Goal: Transaction & Acquisition: Book appointment/travel/reservation

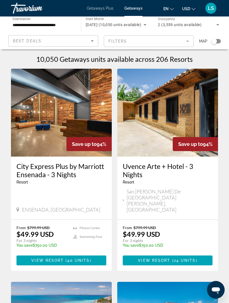
click at [215, 41] on div "Search widget" at bounding box center [213, 40] width 5 height 5
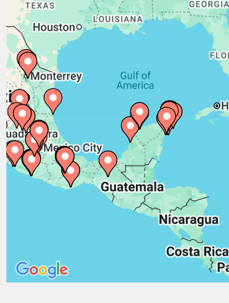
click at [49, 113] on image "Main content" at bounding box center [50, 114] width 3 height 3
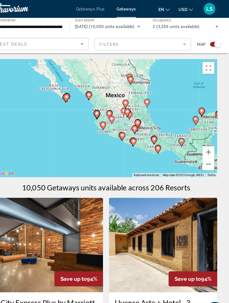
click at [202, 102] on image "Main content" at bounding box center [203, 102] width 3 height 3
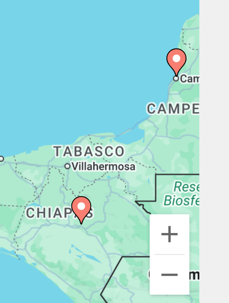
click at [209, 90] on icon "Main content" at bounding box center [211, 93] width 5 height 7
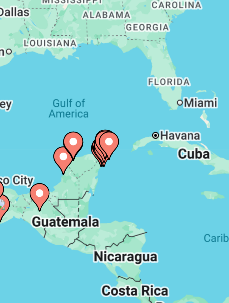
type input "**********"
click at [154, 101] on image "Main content" at bounding box center [155, 102] width 3 height 3
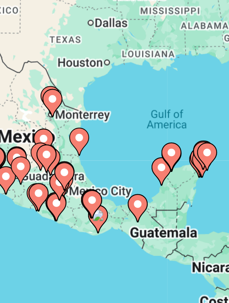
click at [181, 104] on image "Main content" at bounding box center [182, 105] width 3 height 3
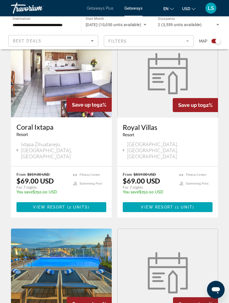
scroll to position [569, 0]
click at [104, 9] on span "Getaways Plus" at bounding box center [100, 8] width 27 height 4
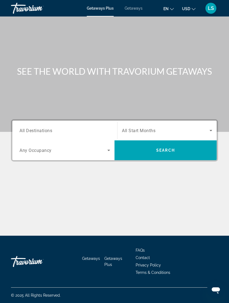
click at [68, 128] on input "Destination All Destinations" at bounding box center [64, 130] width 91 height 7
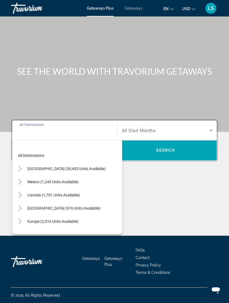
click at [84, 168] on span "[GEOGRAPHIC_DATA] (30,403 units available)" at bounding box center [66, 168] width 78 height 4
type input "**********"
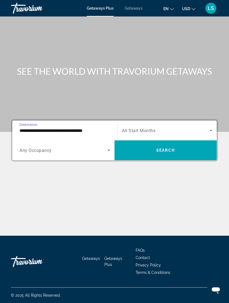
click at [111, 148] on icon "Search widget" at bounding box center [108, 150] width 7 height 7
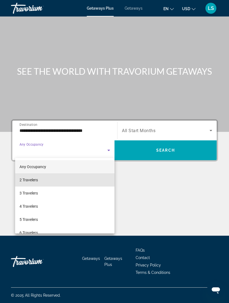
click at [88, 182] on mat-option "2 Travelers" at bounding box center [64, 179] width 99 height 13
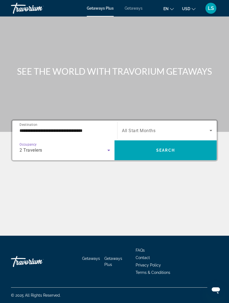
click at [185, 153] on span "Search widget" at bounding box center [165, 150] width 102 height 13
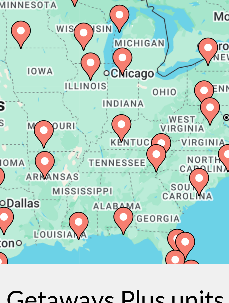
type input "**********"
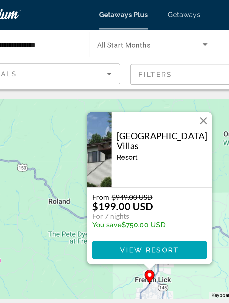
click at [140, 66] on button "Close" at bounding box center [144, 67] width 8 height 8
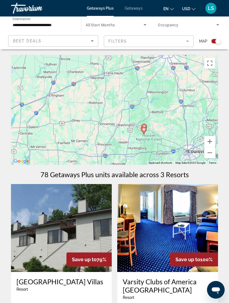
click at [214, 154] on button "Zoom out" at bounding box center [209, 152] width 11 height 11
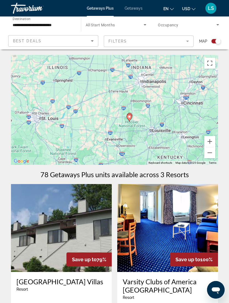
click at [211, 153] on button "Zoom out" at bounding box center [209, 152] width 11 height 11
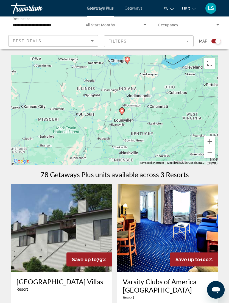
click at [213, 152] on button "Zoom out" at bounding box center [209, 152] width 11 height 11
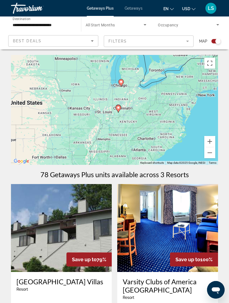
click at [214, 154] on button "Zoom out" at bounding box center [209, 152] width 11 height 11
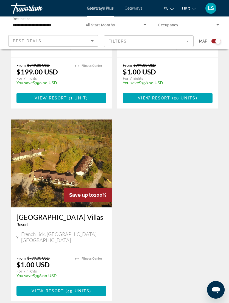
scroll to position [265, 0]
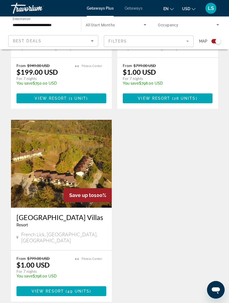
click at [97, 188] on div "Save up to 100%" at bounding box center [88, 195] width 48 height 14
click at [80, 213] on h3 "French Lick Springs Villas" at bounding box center [61, 217] width 90 height 8
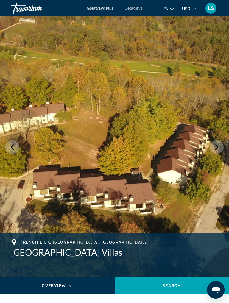
click at [217, 151] on button "Next image" at bounding box center [217, 147] width 14 height 14
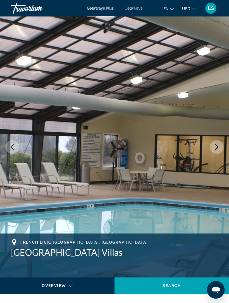
click at [216, 151] on button "Next image" at bounding box center [217, 147] width 14 height 14
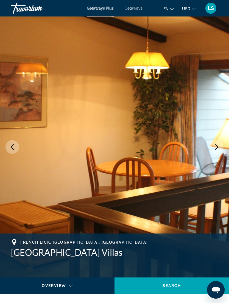
click at [218, 145] on icon "Next image" at bounding box center [216, 147] width 7 height 7
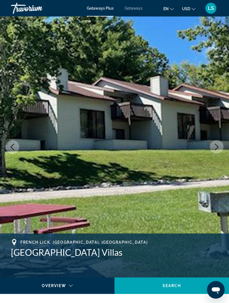
click at [217, 147] on icon "Next image" at bounding box center [216, 147] width 7 height 7
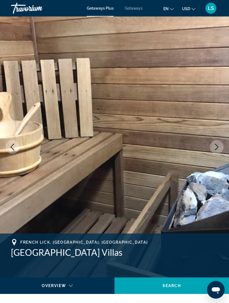
click at [219, 147] on icon "Next image" at bounding box center [216, 147] width 7 height 7
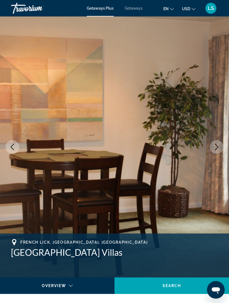
click at [218, 145] on icon "Next image" at bounding box center [216, 147] width 7 height 7
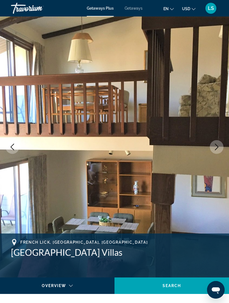
click at [217, 150] on button "Next image" at bounding box center [217, 147] width 14 height 14
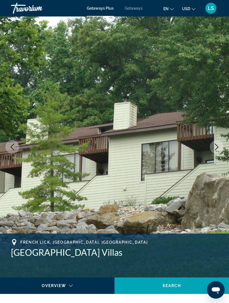
click at [217, 148] on icon "Next image" at bounding box center [216, 147] width 7 height 7
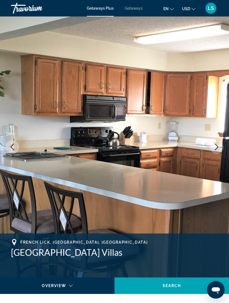
click at [217, 152] on button "Next image" at bounding box center [217, 147] width 14 height 14
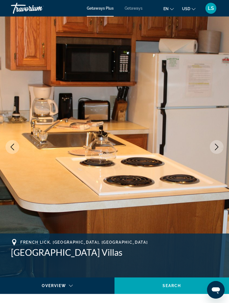
click at [220, 147] on icon "Next image" at bounding box center [216, 147] width 7 height 7
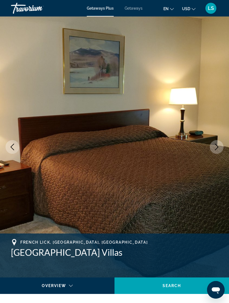
click at [220, 146] on icon "Next image" at bounding box center [216, 147] width 7 height 7
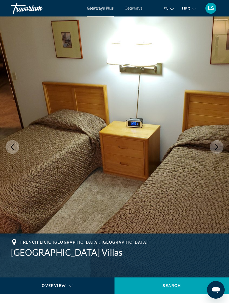
click at [219, 148] on icon "Next image" at bounding box center [216, 147] width 7 height 7
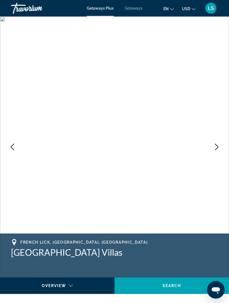
click at [219, 146] on icon "Next image" at bounding box center [216, 147] width 7 height 7
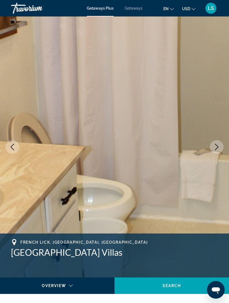
click at [216, 148] on icon "Next image" at bounding box center [216, 147] width 7 height 7
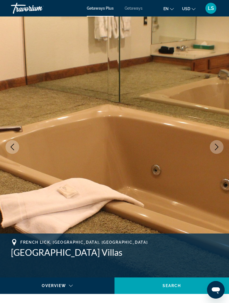
click at [217, 144] on icon "Next image" at bounding box center [216, 147] width 7 height 7
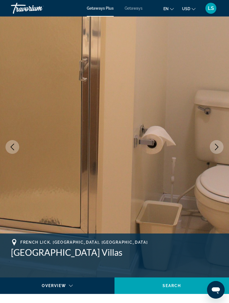
click at [219, 153] on button "Next image" at bounding box center [217, 147] width 14 height 14
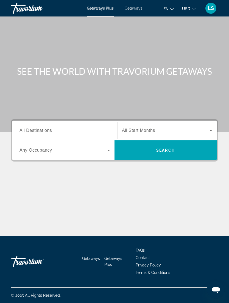
click at [135, 9] on span "Getaways" at bounding box center [134, 8] width 18 height 4
click at [102, 8] on span "Getaways Plus" at bounding box center [100, 8] width 27 height 4
click at [105, 129] on input "Destination All Destinations" at bounding box center [64, 130] width 91 height 7
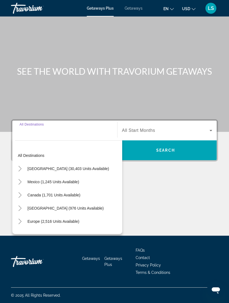
scroll to position [18, 0]
click at [74, 180] on span "Mexico (1,245 units available)" at bounding box center [53, 182] width 52 height 4
type input "**********"
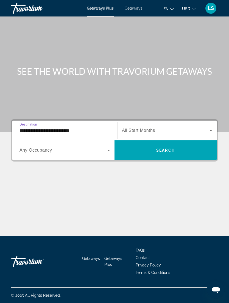
click at [110, 147] on icon "Search widget" at bounding box center [108, 150] width 7 height 7
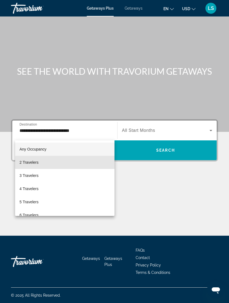
click at [69, 162] on mat-option "2 Travelers" at bounding box center [64, 162] width 99 height 13
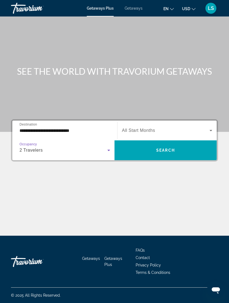
click at [210, 127] on icon "Search widget" at bounding box center [211, 130] width 7 height 7
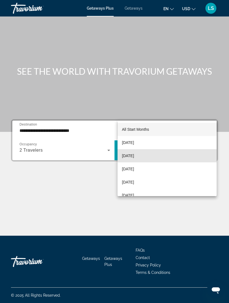
click at [147, 154] on mat-option "[DATE]" at bounding box center [167, 155] width 99 height 13
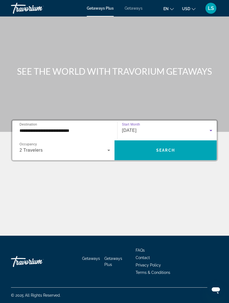
click at [176, 144] on span "Search widget" at bounding box center [165, 150] width 102 height 13
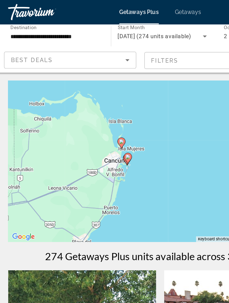
type input "**********"
click at [86, 97] on image "Main content" at bounding box center [87, 96] width 3 height 3
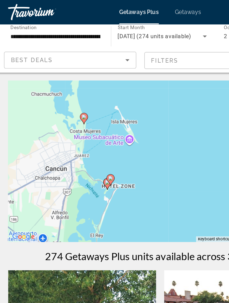
click at [61, 79] on image "Main content" at bounding box center [62, 79] width 3 height 3
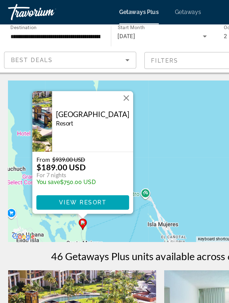
click at [41, 95] on img "Main content" at bounding box center [33, 82] width 13 height 41
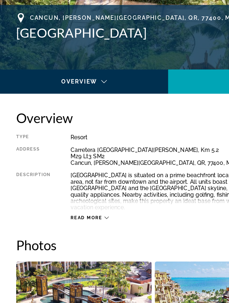
scroll to position [145, 0]
click at [73, 231] on icon "Main content" at bounding box center [72, 232] width 3 height 3
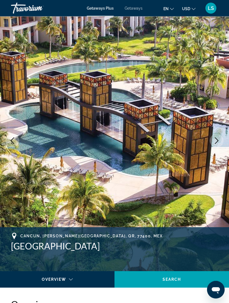
scroll to position [0, 0]
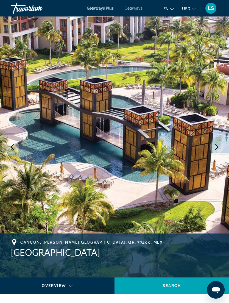
click at [216, 154] on img "Main content" at bounding box center [114, 146] width 229 height 261
click at [217, 145] on icon "Next image" at bounding box center [216, 147] width 7 height 7
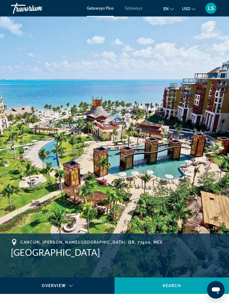
click at [218, 145] on icon "Next image" at bounding box center [216, 147] width 7 height 7
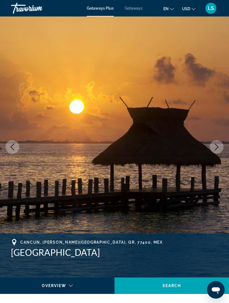
click at [214, 147] on icon "Next image" at bounding box center [216, 147] width 7 height 7
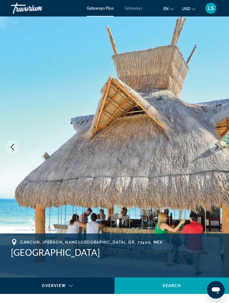
click at [216, 148] on icon "Next image" at bounding box center [216, 147] width 7 height 7
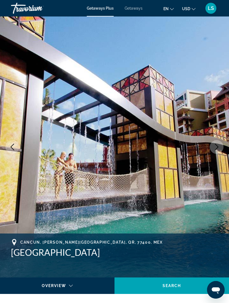
click at [215, 149] on icon "Next image" at bounding box center [216, 147] width 7 height 7
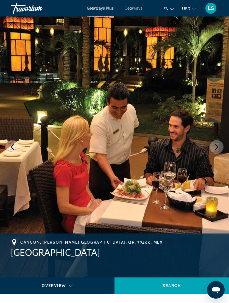
click at [217, 149] on icon "Next image" at bounding box center [216, 147] width 7 height 7
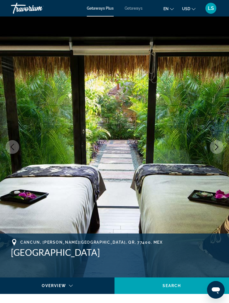
click at [214, 149] on icon "Next image" at bounding box center [216, 147] width 7 height 7
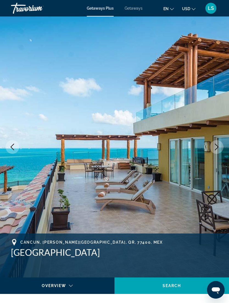
click at [213, 150] on button "Next image" at bounding box center [217, 147] width 14 height 14
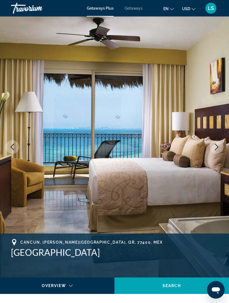
click at [215, 149] on icon "Next image" at bounding box center [216, 147] width 7 height 7
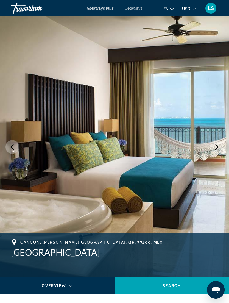
click at [212, 150] on button "Next image" at bounding box center [217, 147] width 14 height 14
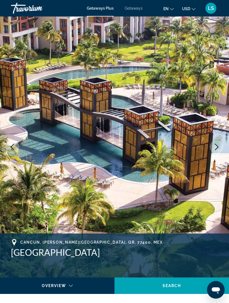
click at [213, 149] on button "Next image" at bounding box center [217, 147] width 14 height 14
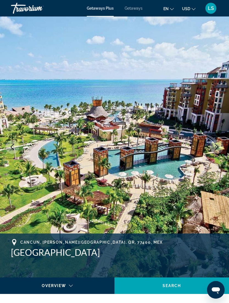
click at [214, 151] on button "Next image" at bounding box center [217, 147] width 14 height 14
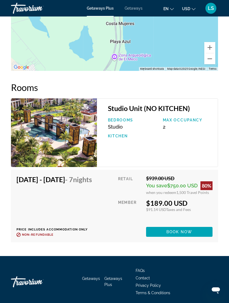
scroll to position [1116, 0]
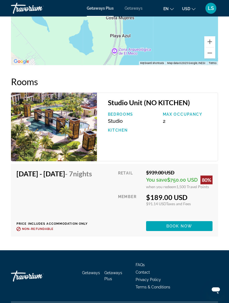
click at [198, 229] on span "Main content" at bounding box center [179, 225] width 66 height 13
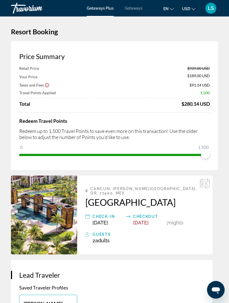
click at [52, 241] on img "Main content" at bounding box center [44, 214] width 66 height 79
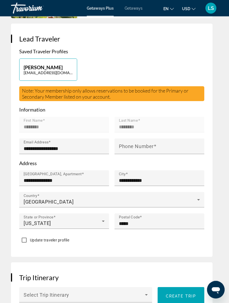
scroll to position [237, 0]
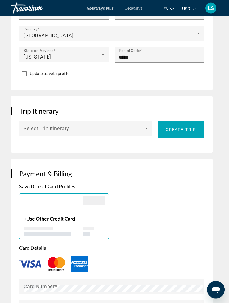
scroll to position [402, 0]
click at [145, 132] on icon "Main content" at bounding box center [146, 128] width 7 height 7
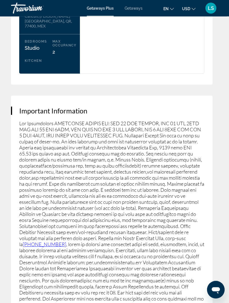
scroll to position [944, 0]
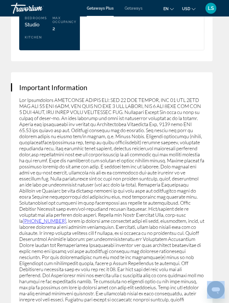
copy body "Reserved."
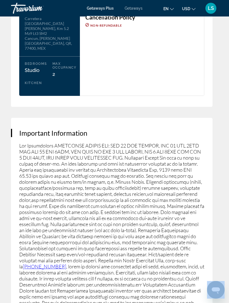
scroll to position [898, 0]
click at [23, 154] on div at bounding box center [114, 151] width 229 height 303
click at [160, 95] on div "Studio Unit (NO KITCHEN) Cancellation Policy Non-refundable" at bounding box center [142, 47] width 124 height 97
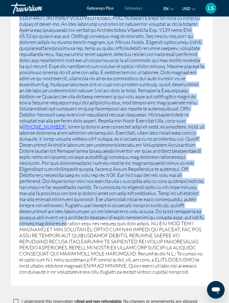
scroll to position [1066, 0]
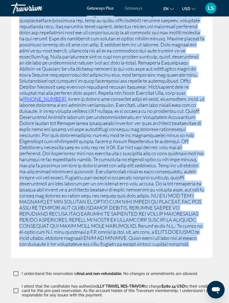
copy p "Fee Advisements MANDATORY RESORT FEE: USD 35 PER STUDIO, USD 42 PER 1BED AND US…"
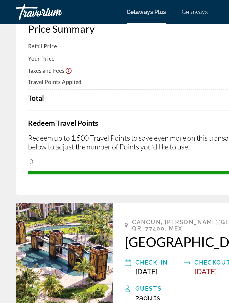
scroll to position [37, 0]
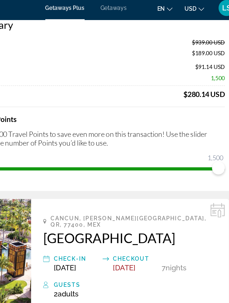
copy div "Cancun, [PERSON_NAME][GEOGRAPHIC_DATA], QR, 77400, MEX [GEOGRAPHIC_DATA]"
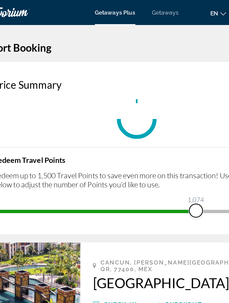
scroll to position [0, 0]
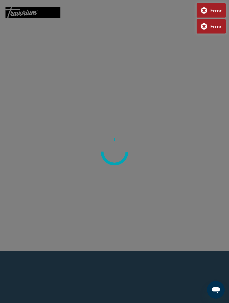
click at [206, 16] on div "Error" at bounding box center [211, 10] width 29 height 14
click at [207, 29] on div at bounding box center [114, 151] width 229 height 303
click at [206, 12] on div "Error" at bounding box center [211, 10] width 29 height 14
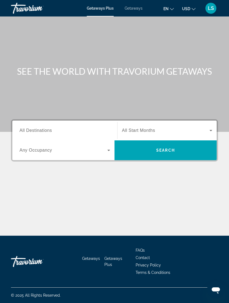
click at [64, 132] on input "Destination All Destinations" at bounding box center [64, 130] width 91 height 7
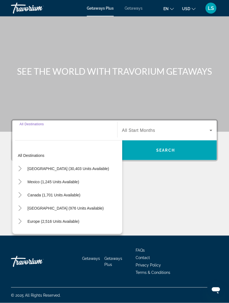
scroll to position [18, 0]
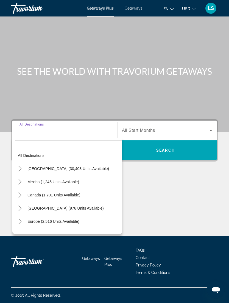
click at [73, 175] on span "Search widget" at bounding box center [53, 181] width 57 height 13
type input "**********"
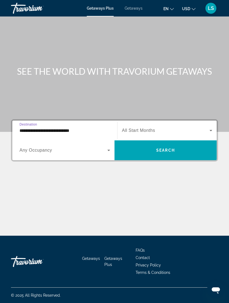
click at [109, 147] on icon "Search widget" at bounding box center [108, 150] width 7 height 7
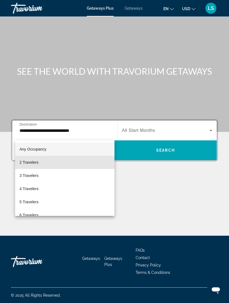
click at [69, 163] on mat-option "2 Travelers" at bounding box center [64, 162] width 99 height 13
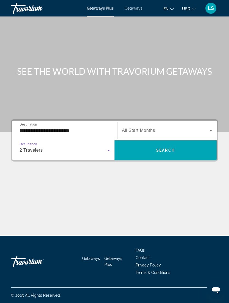
click at [213, 127] on icon "Search widget" at bounding box center [211, 130] width 7 height 7
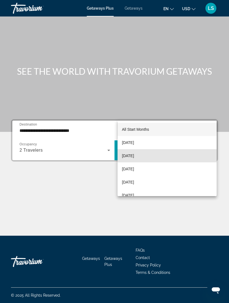
click at [153, 155] on mat-option "[DATE]" at bounding box center [167, 155] width 99 height 13
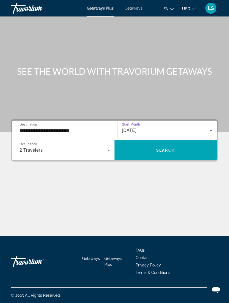
click at [182, 144] on span "Search widget" at bounding box center [165, 150] width 102 height 13
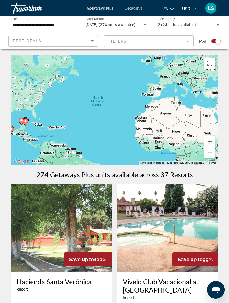
scroll to position [18, 0]
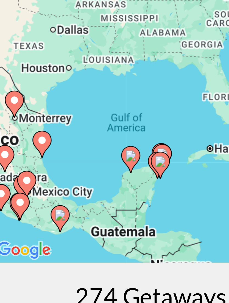
click at [59, 116] on image "Main content" at bounding box center [60, 117] width 3 height 3
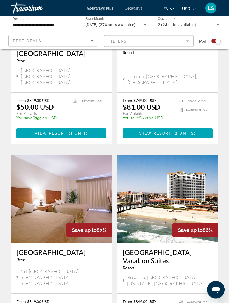
scroll to position [644, 0]
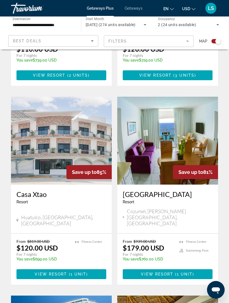
click at [217, 184] on div "Coral Princess Hotel & Dive Resort Resort - This is an adults only resort Cozum…" at bounding box center [167, 208] width 101 height 49
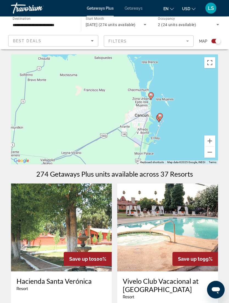
scroll to position [0, 0]
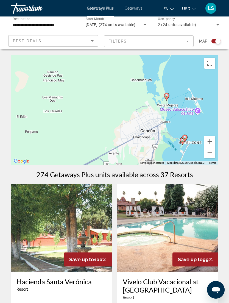
type input "**********"
click at [166, 97] on image "Main content" at bounding box center [166, 95] width 3 height 3
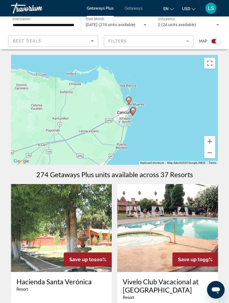
click at [130, 100] on icon "Main content" at bounding box center [128, 100] width 5 height 7
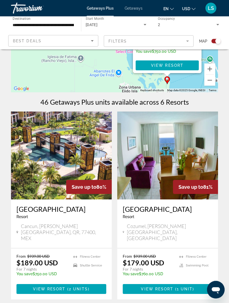
scroll to position [73, 0]
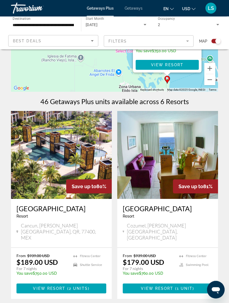
click at [68, 289] on span "( 2 units )" at bounding box center [78, 288] width 24 height 4
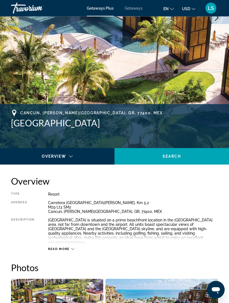
click at [64, 247] on span "Read more" at bounding box center [59, 249] width 22 height 4
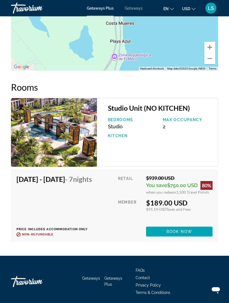
scroll to position [1116, 0]
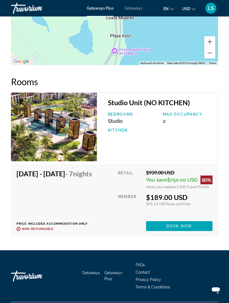
click at [197, 230] on span "Main content" at bounding box center [179, 225] width 66 height 13
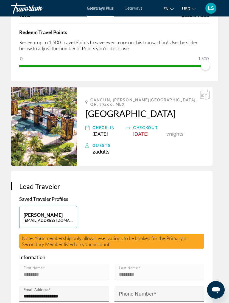
scroll to position [88, 0]
